Goal: Use online tool/utility: Utilize a website feature to perform a specific function

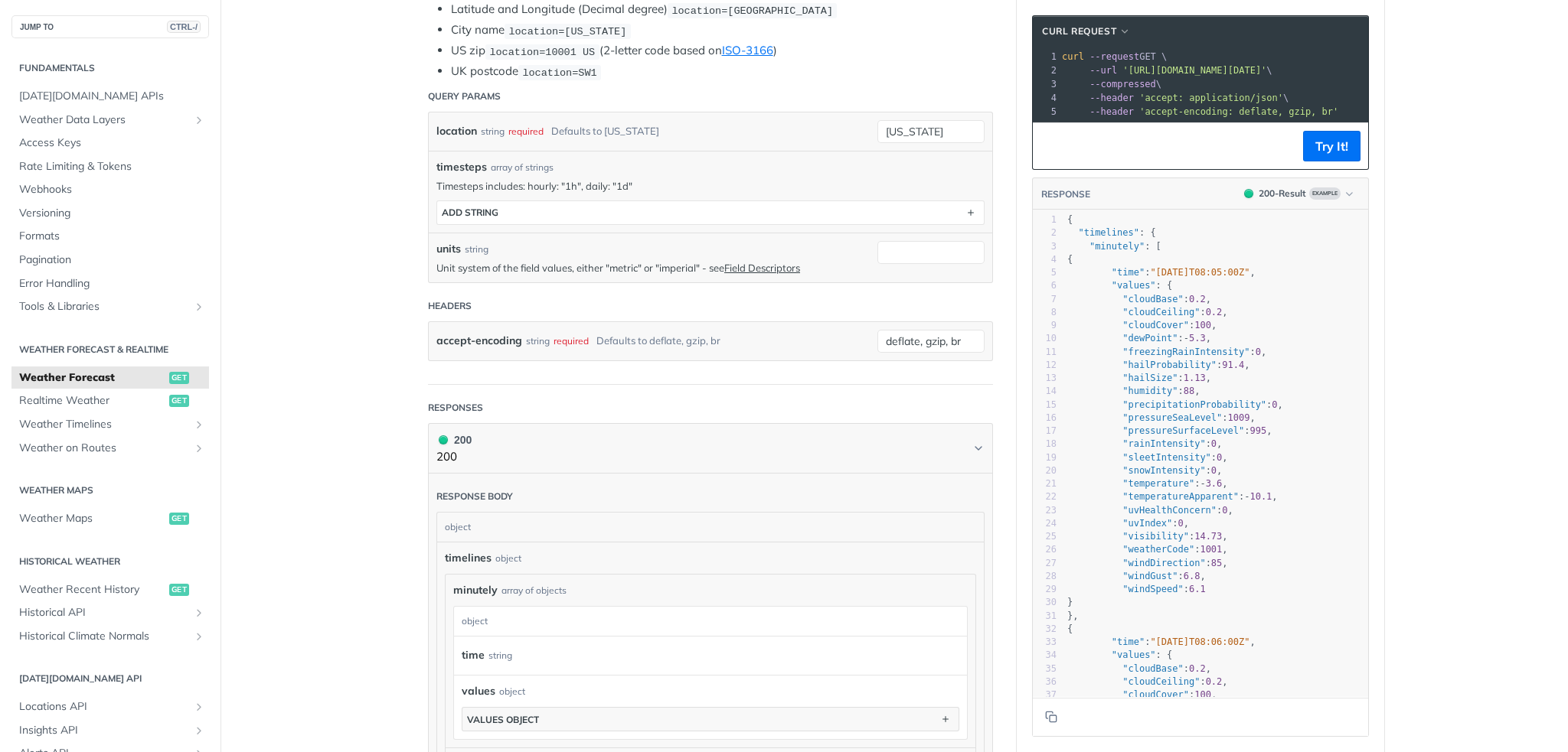
scroll to position [388, 0]
click at [1534, 169] on main "JUMP TO CTRL-/ Fundamentals [DATE][DOMAIN_NAME] APIs Weather Data Layers Core P…" at bounding box center [784, 634] width 1568 height 1881
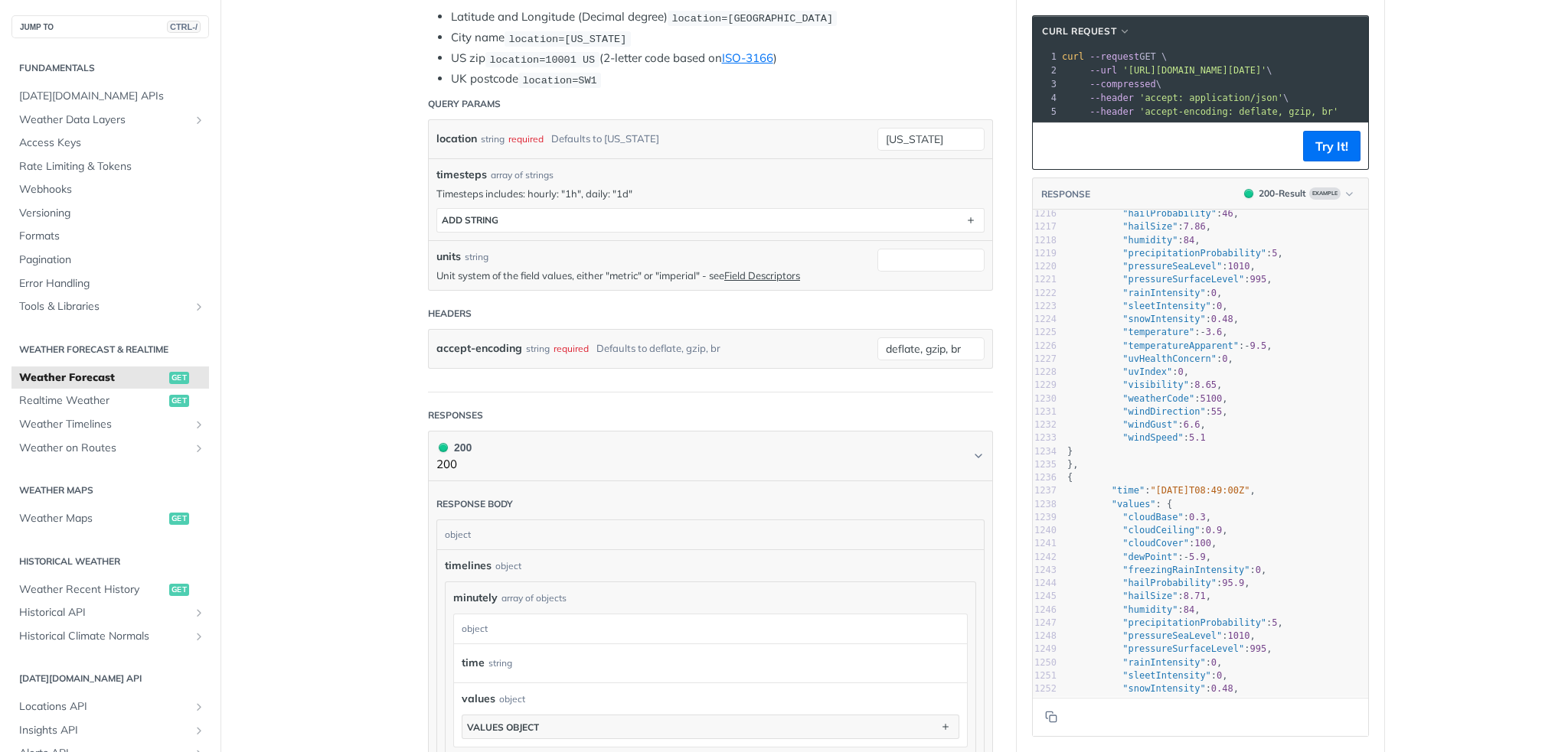
scroll to position [418, 0]
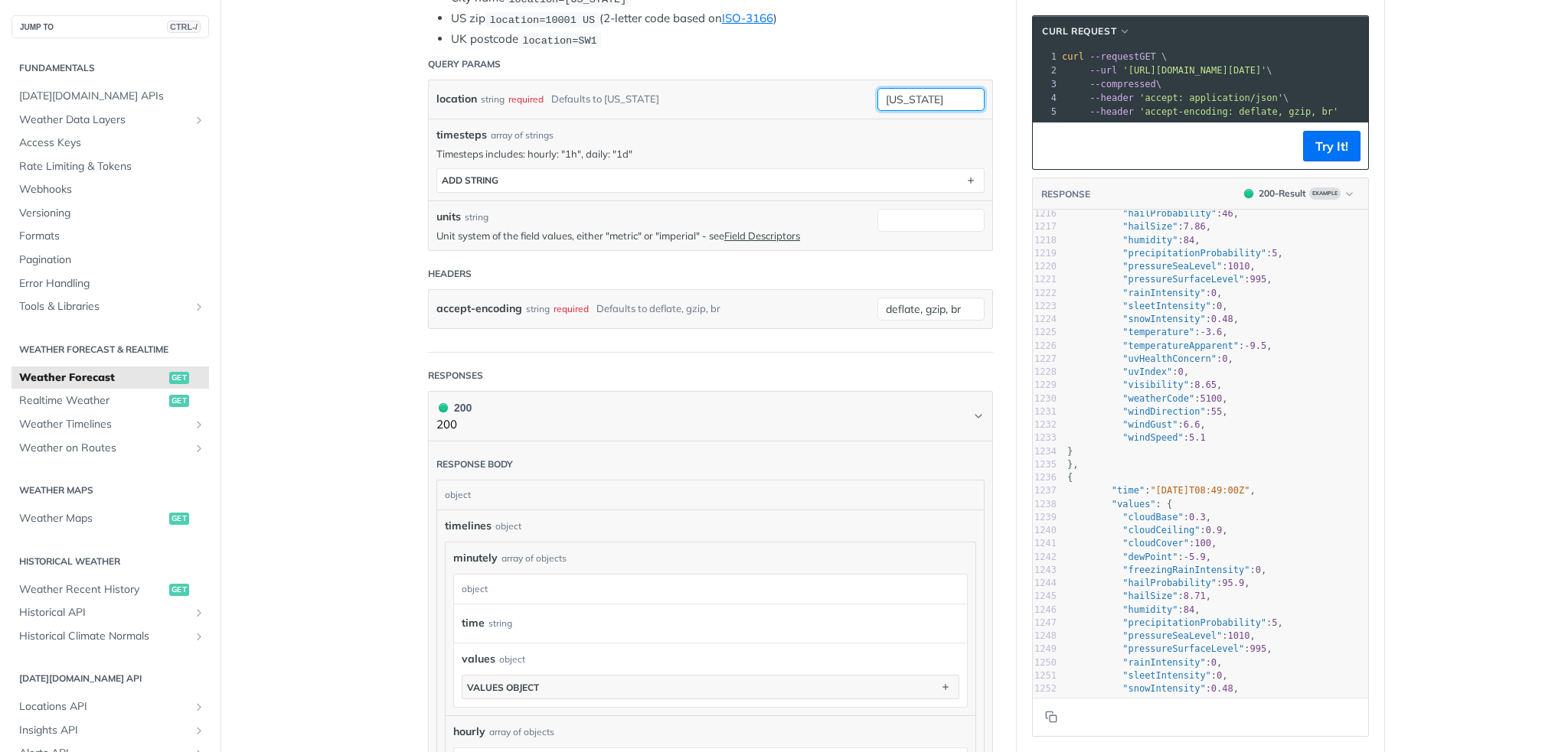
click at [966, 95] on input "[US_STATE]" at bounding box center [931, 99] width 107 height 23
click at [863, 229] on p "Unit system of the field values, either "metric" or "imperial" - see Field Desc…" at bounding box center [653, 235] width 434 height 14
click at [895, 215] on input "units" at bounding box center [931, 219] width 107 height 23
type input "I"
type input "imperial"
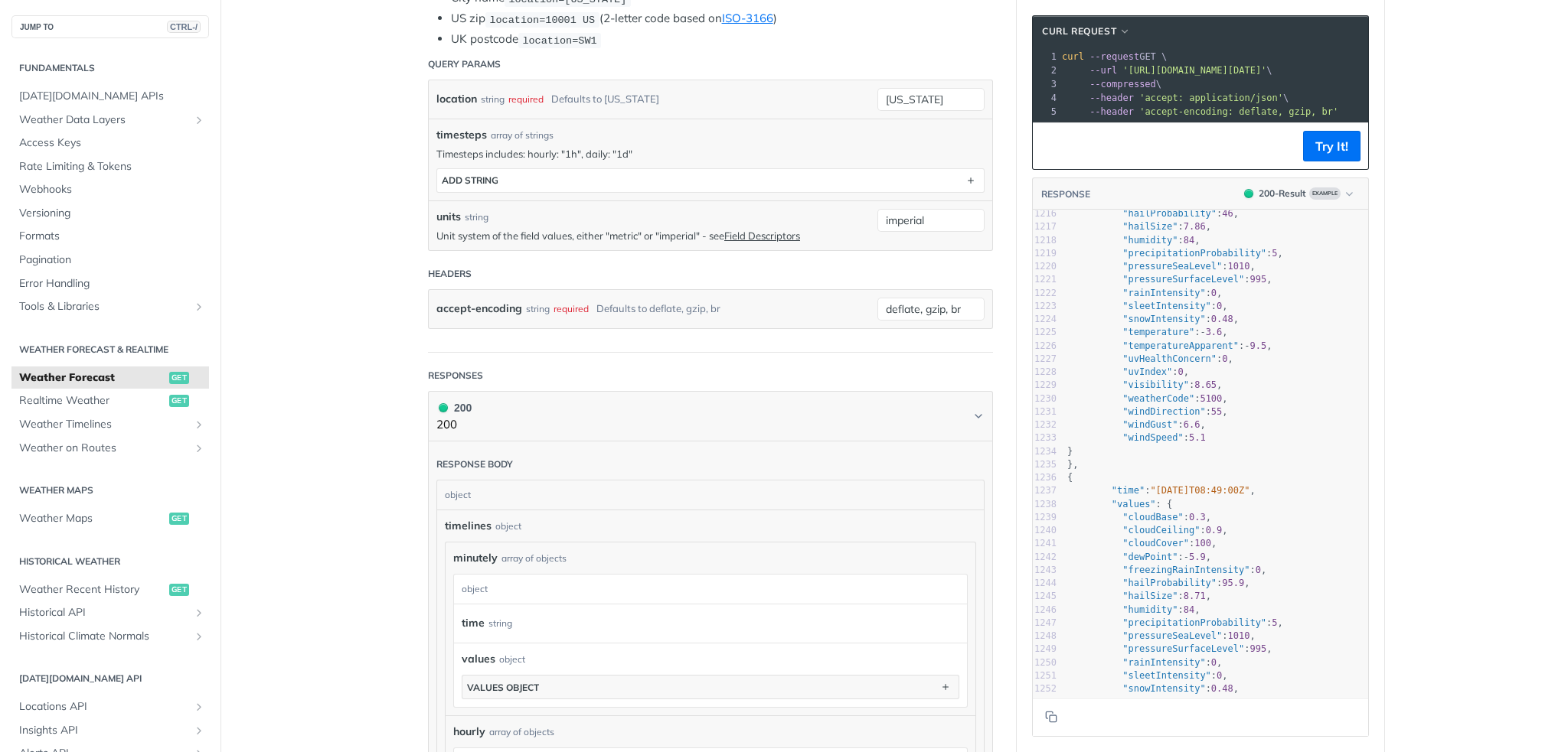
click at [850, 297] on div "accept-encoding string required Defaults to deflate, gzip, br" at bounding box center [653, 309] width 434 height 23
click at [1330, 155] on button "Try It!" at bounding box center [1331, 145] width 57 height 30
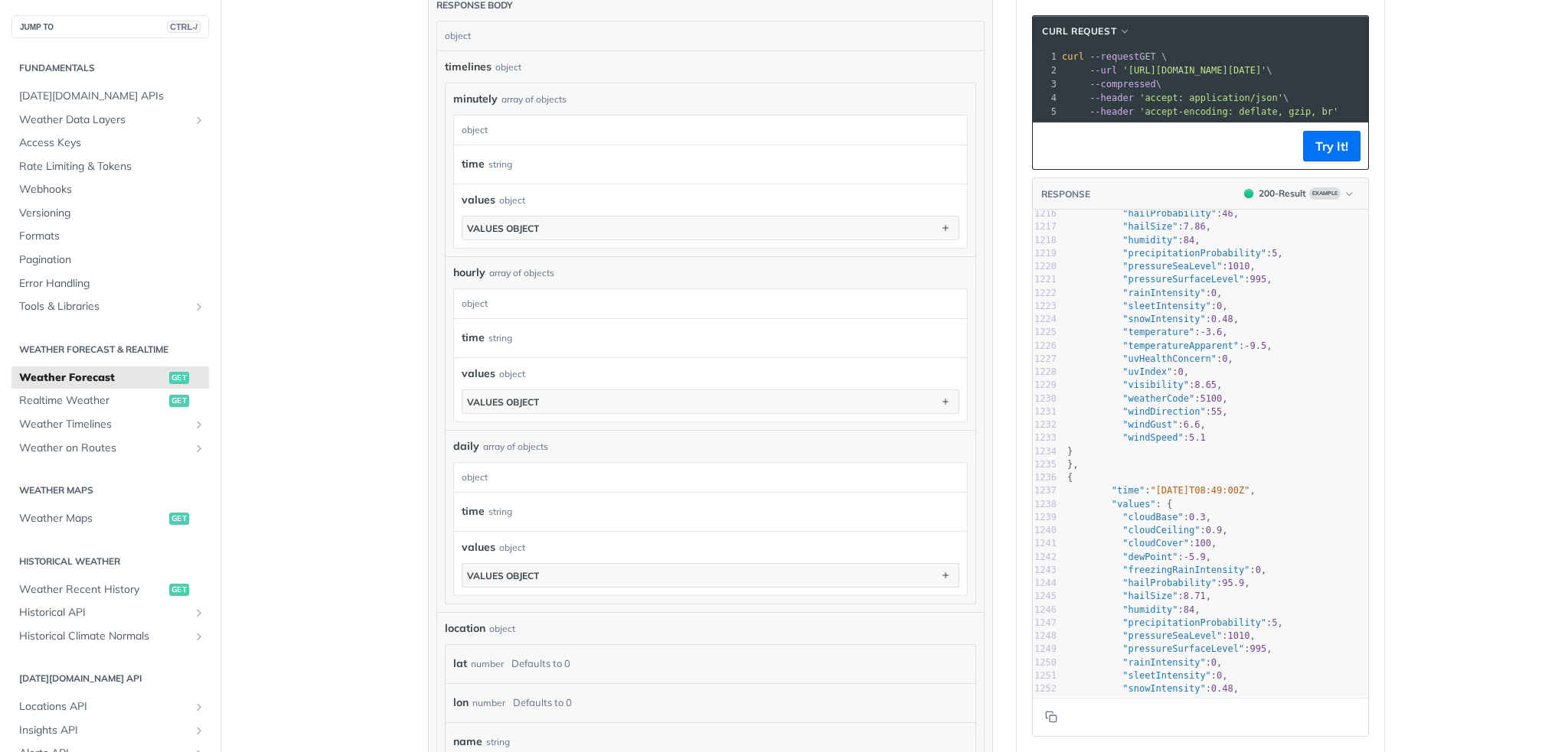
scroll to position [879, 0]
click at [1528, 366] on main "JUMP TO CTRL-/ Fundamentals [DATE][DOMAIN_NAME] APIs Weather Data Layers Core P…" at bounding box center [784, 144] width 1568 height 1881
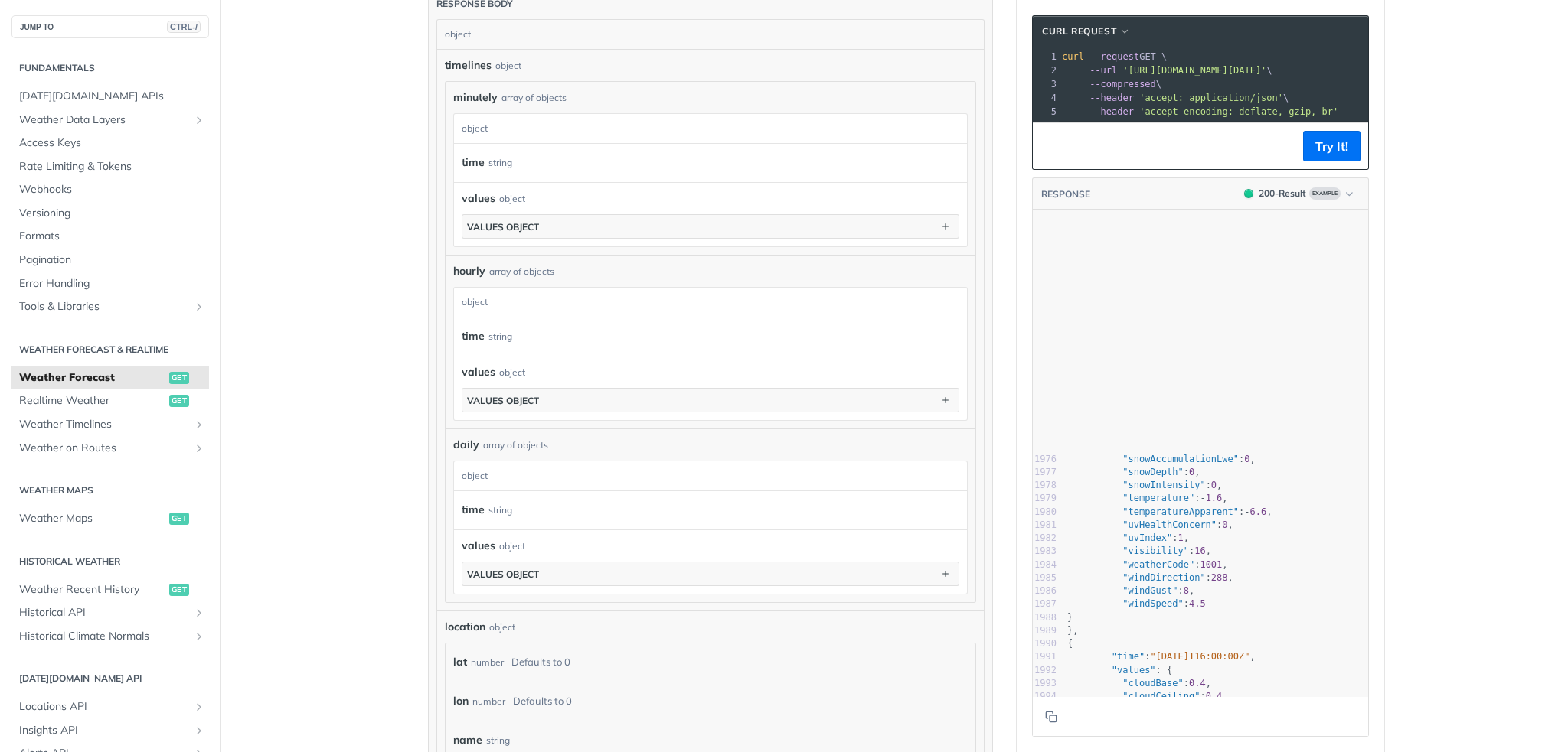
scroll to position [0, 0]
